Goal: Task Accomplishment & Management: Manage account settings

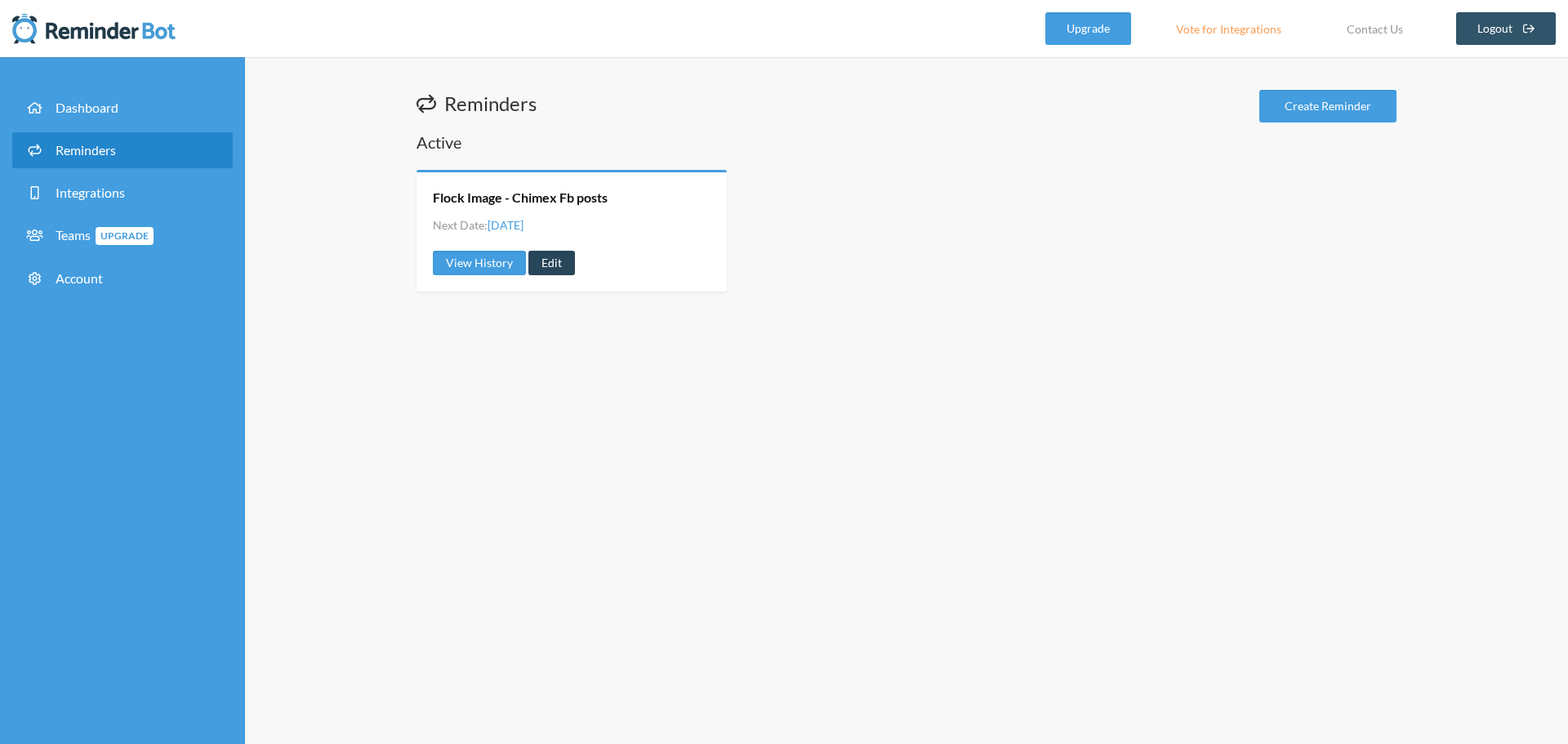
click at [553, 257] on link "Edit" at bounding box center [551, 263] width 47 height 25
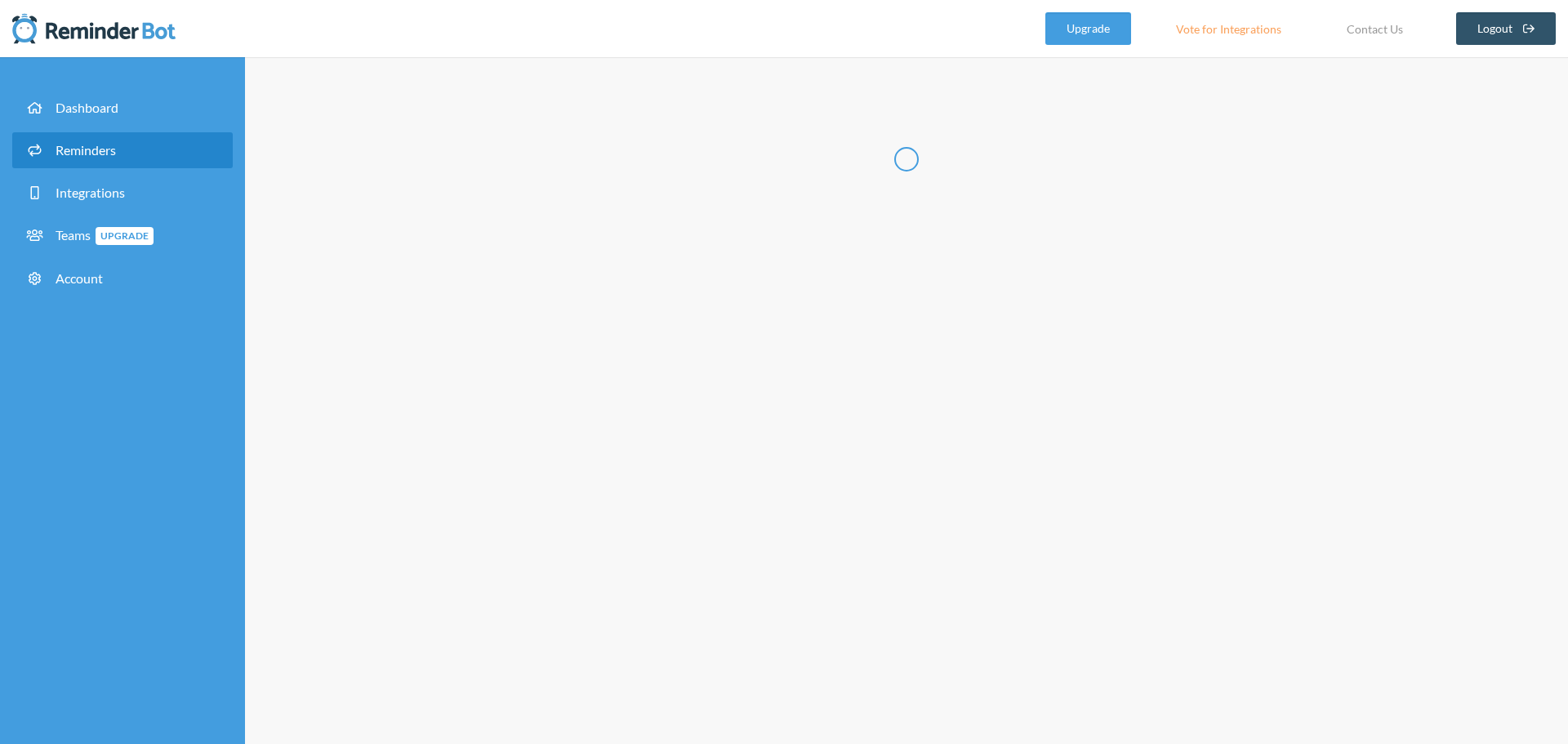
radio input "false"
radio input "true"
type input "Flock Image - Chimex Fb posts"
select select "09:30:00"
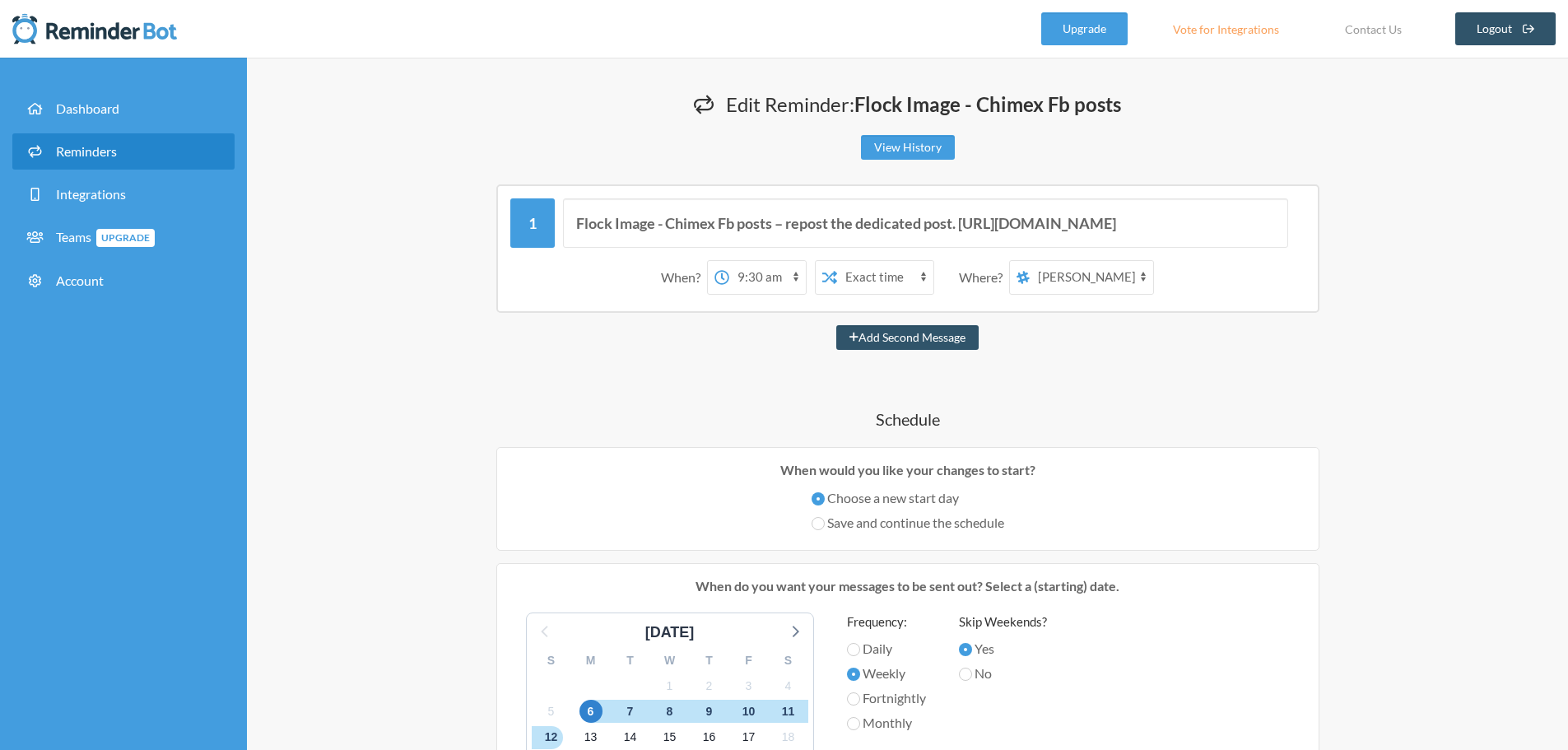
click at [883, 284] on select "Exact time Random time" at bounding box center [885, 278] width 96 height 33
click at [726, 386] on div "Flock Image - Chimex Fb posts – repost the dedicated post. https://docs.google.…" at bounding box center [907, 719] width 987 height 1071
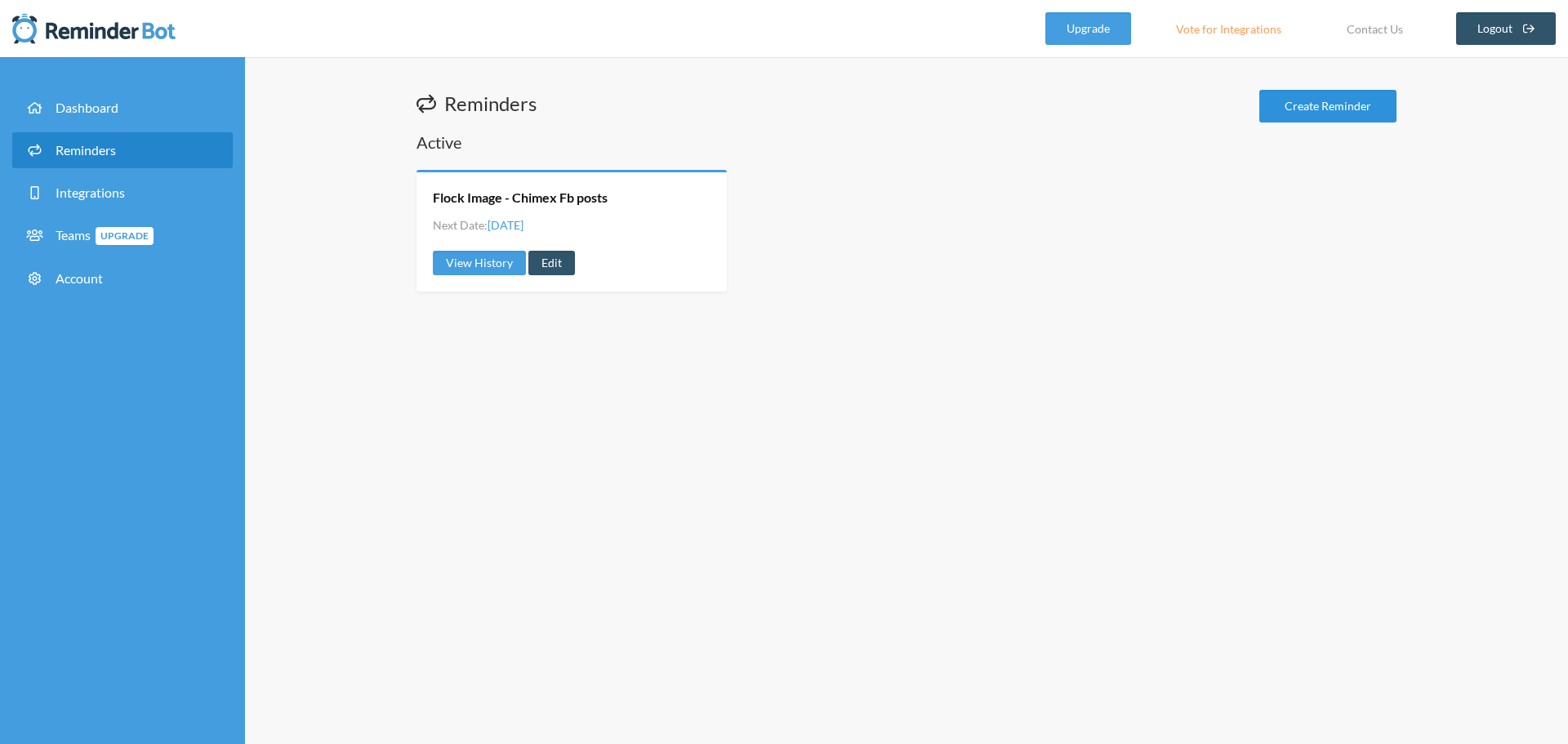
click at [1333, 111] on link "Create Reminder" at bounding box center [1328, 106] width 137 height 32
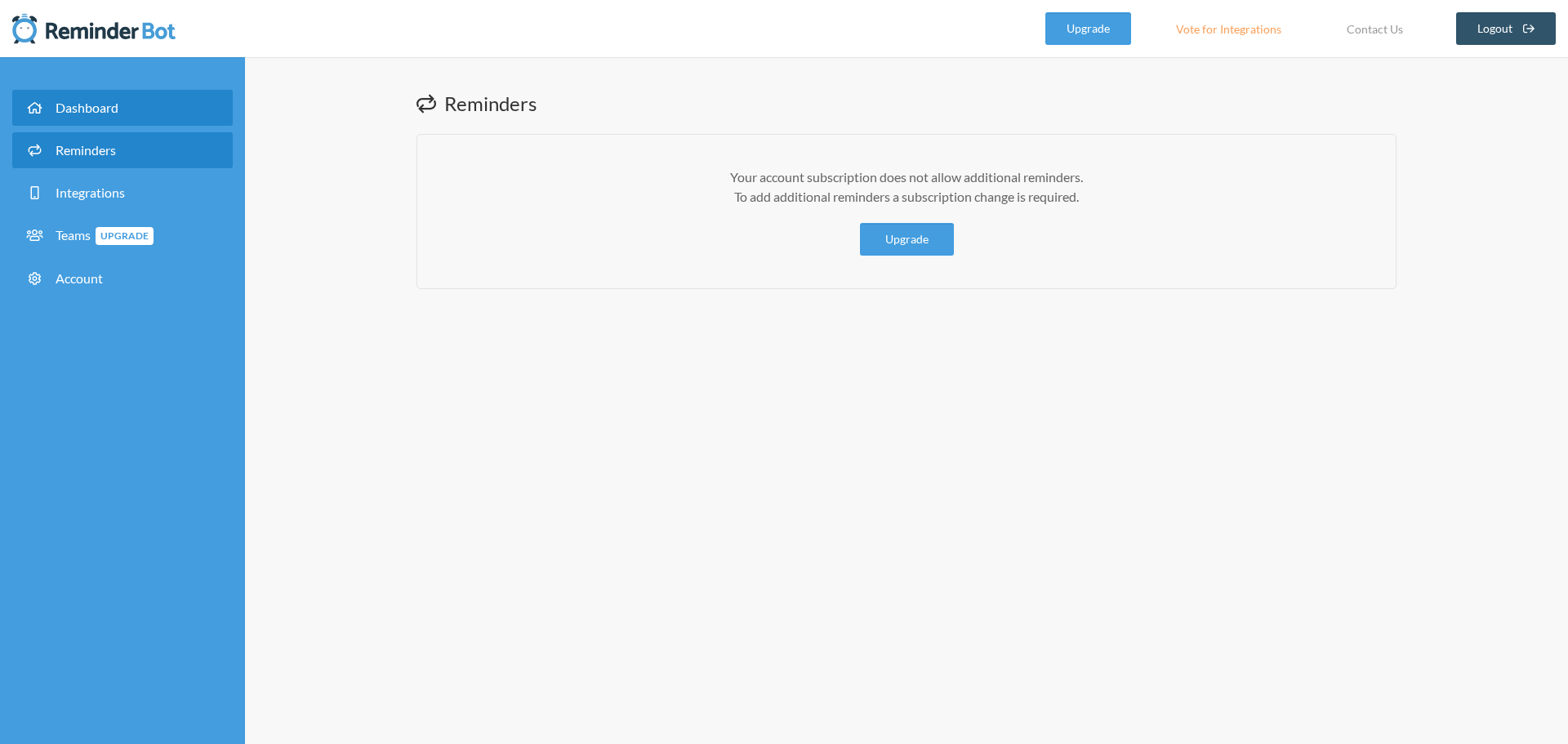
click at [104, 108] on span "Dashboard" at bounding box center [87, 108] width 63 height 15
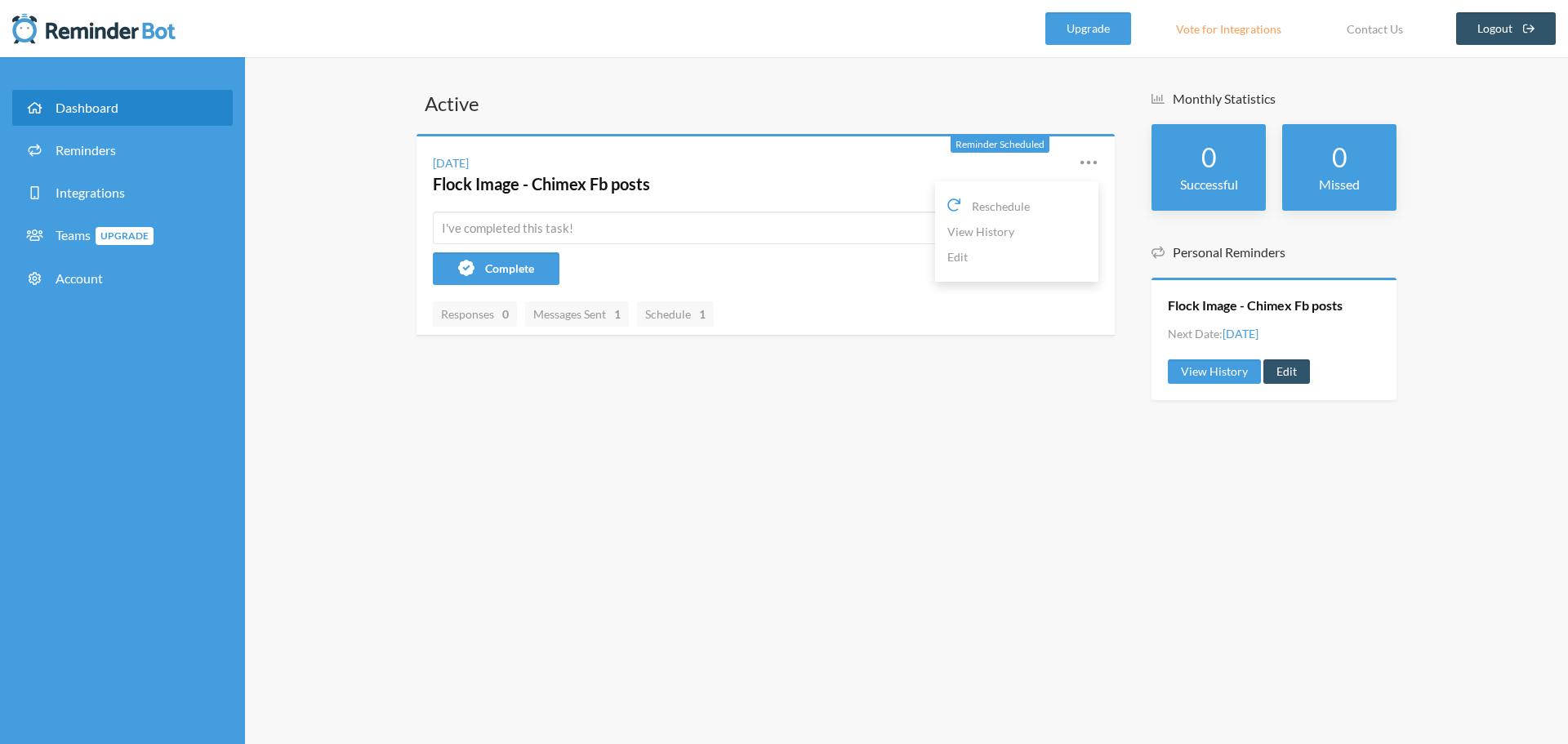
click at [1105, 164] on div "[DATE] Flock Image - Chimex Fb posts Reschedule View History Edit" at bounding box center [765, 173] width 699 height 75
